Goal: Transaction & Acquisition: Purchase product/service

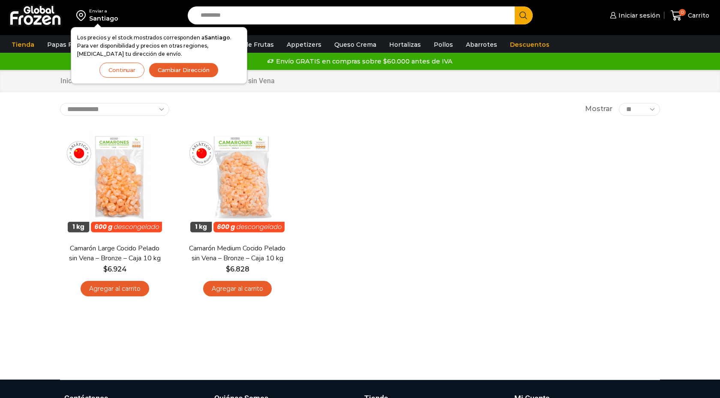
click at [369, 175] on div "En stock Vista Rápida Camarón Large Cocido Pelado sin Vena – Bronze – Caja 10 k…" at bounding box center [360, 214] width 613 height 187
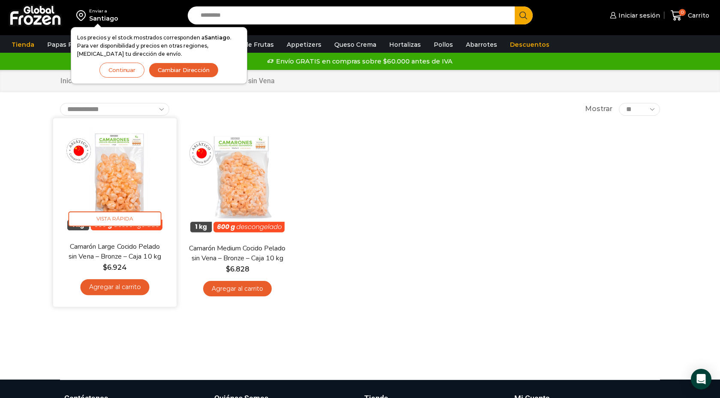
click at [138, 179] on img at bounding box center [115, 179] width 111 height 111
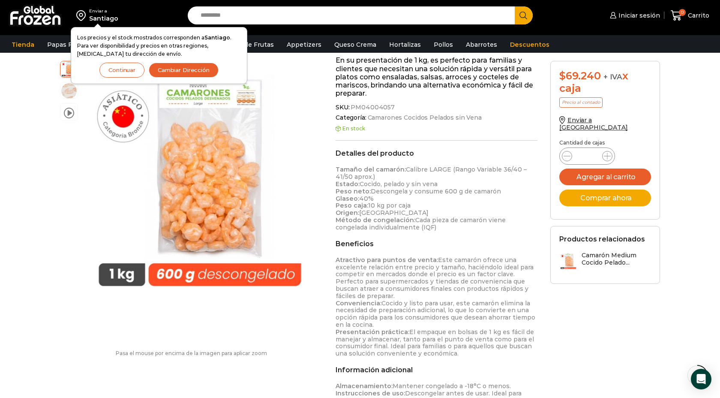
scroll to position [181, 0]
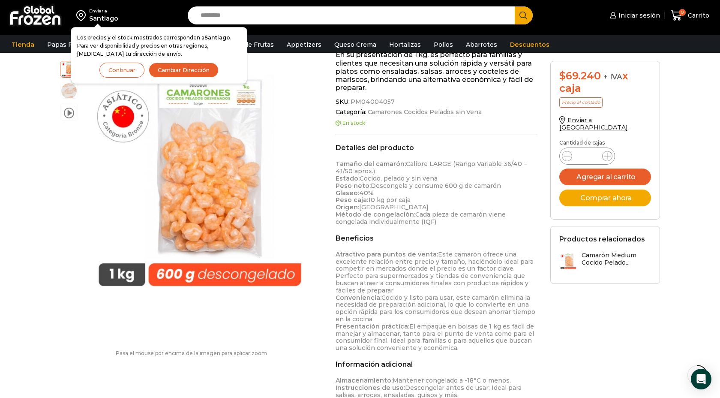
click at [51, 218] on div "Enviar a [GEOGRAPHIC_DATA] Los precios y el stock mostrados corresponden a [GEO…" at bounding box center [360, 378] width 720 height 1119
